Goal: Task Accomplishment & Management: Use online tool/utility

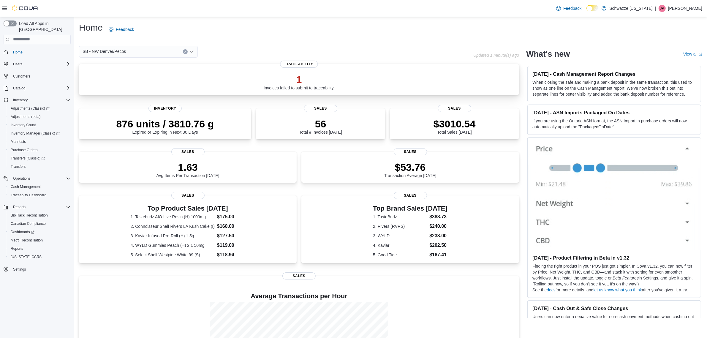
click at [268, 90] on div "1 Invoices failed to submit to traceability." at bounding box center [299, 82] width 71 height 17
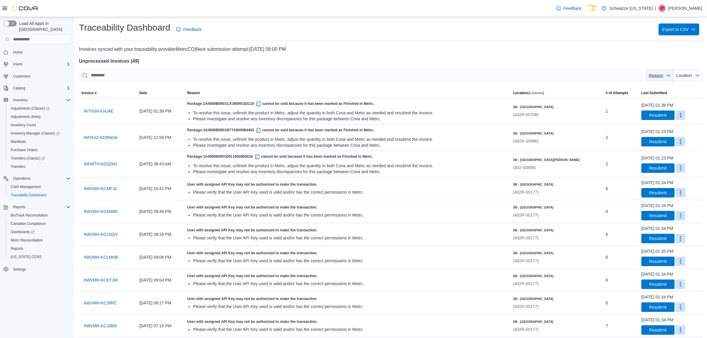
click at [663, 77] on span "Reason" at bounding box center [656, 75] width 14 height 5
click at [637, 69] on input "This is a search bar. After typing your query, hit enter to filter the results …" at bounding box center [360, 75] width 562 height 12
click at [690, 77] on span "Location" at bounding box center [684, 75] width 16 height 5
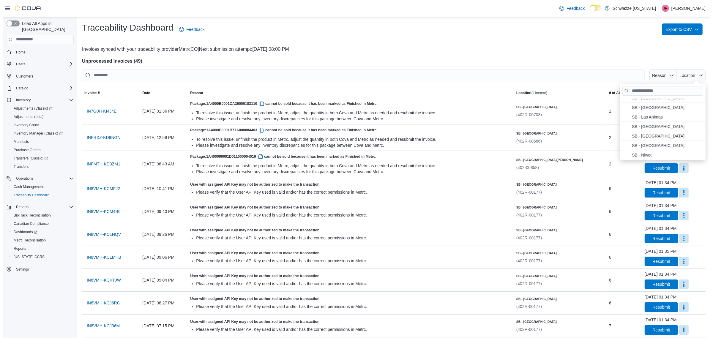
scroll to position [223, 0]
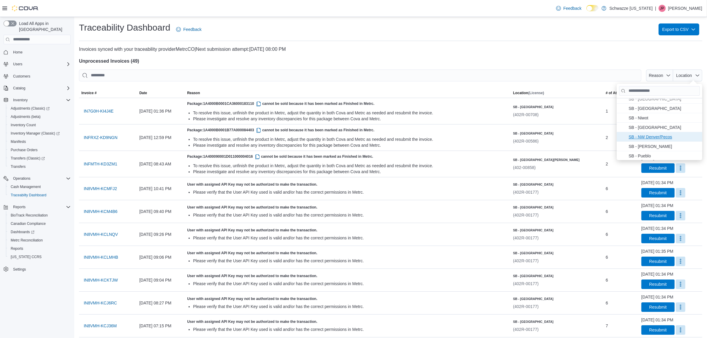
click at [660, 134] on span "SB - NW Denver/Pecos . To check this option, press Enter." at bounding box center [664, 136] width 70 height 7
type input "**********"
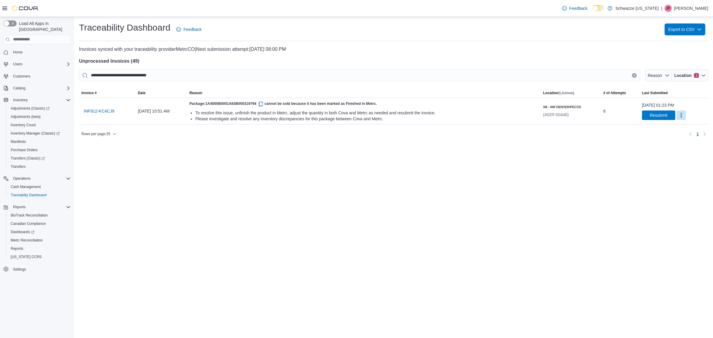
click at [395, 159] on div "**********" at bounding box center [393, 177] width 638 height 321
click at [99, 111] on span "INF912-KC4CJ9" at bounding box center [99, 111] width 31 height 6
click at [649, 114] on span "Resubmit" at bounding box center [658, 115] width 18 height 6
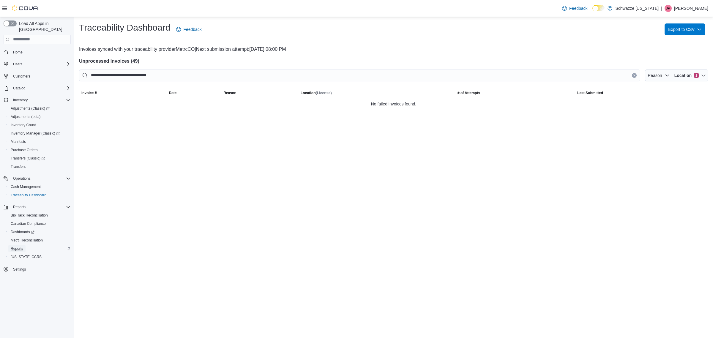
click at [24, 245] on link "Reports" at bounding box center [16, 248] width 17 height 7
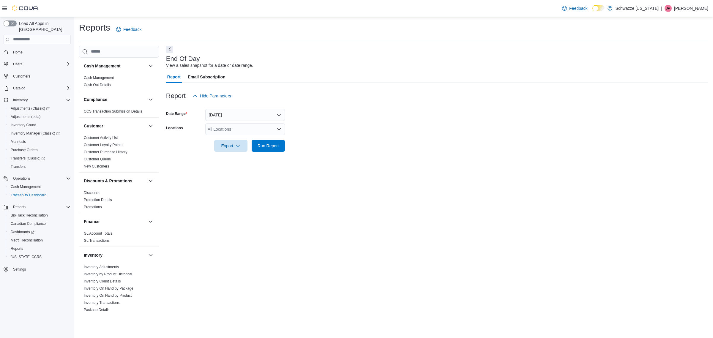
click at [245, 131] on div "All Locations" at bounding box center [245, 129] width 80 height 12
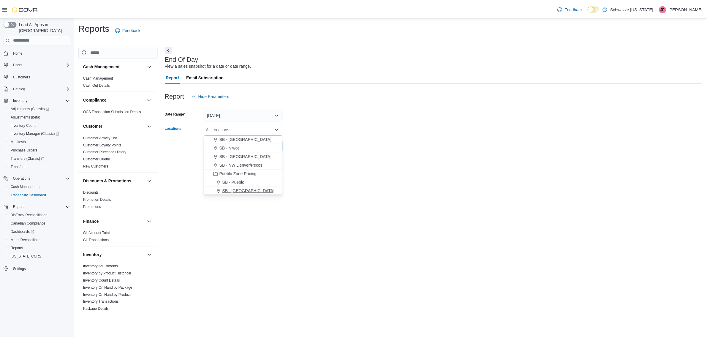
scroll to position [186, 0]
click at [260, 179] on span "SB - NW Denver/Pecos" at bounding box center [242, 178] width 43 height 6
click at [319, 168] on div "End Of Day View a sales snapshot for a date or date range. Report Email Subscri…" at bounding box center [437, 178] width 542 height 265
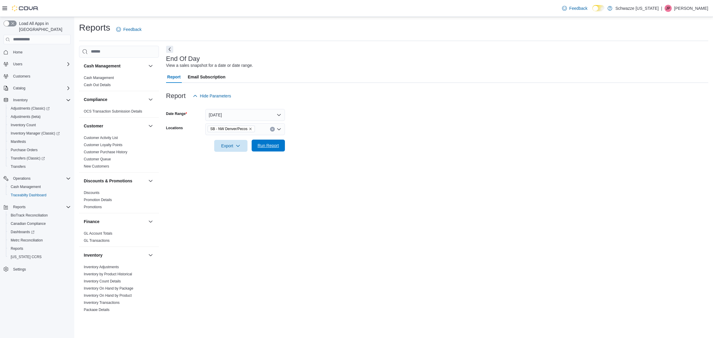
click at [278, 148] on span "Run Report" at bounding box center [267, 146] width 21 height 6
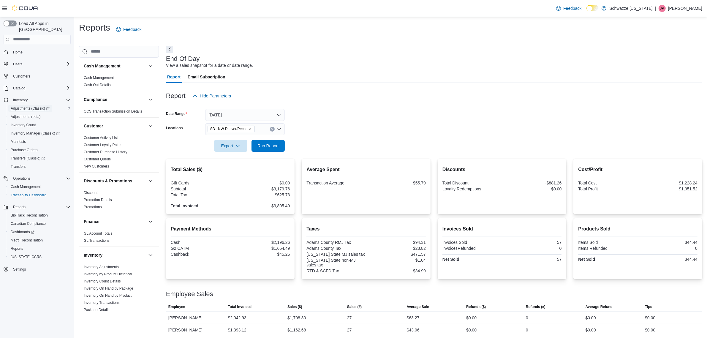
click at [37, 106] on span "Adjustments (Classic)" at bounding box center [30, 108] width 39 height 5
